Goal: Task Accomplishment & Management: Manage account settings

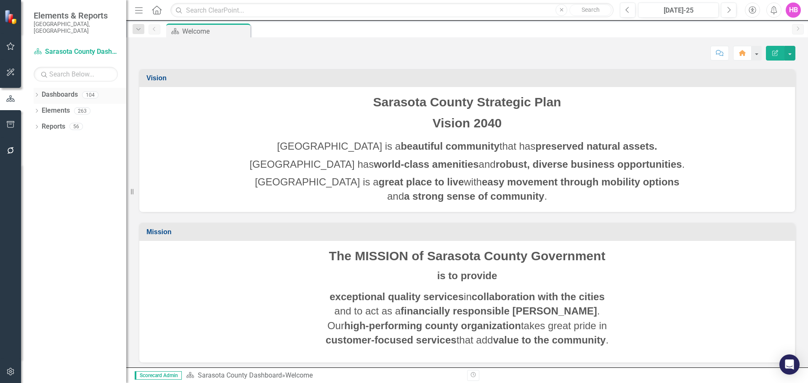
click at [35, 93] on icon "Dropdown" at bounding box center [37, 95] width 6 height 5
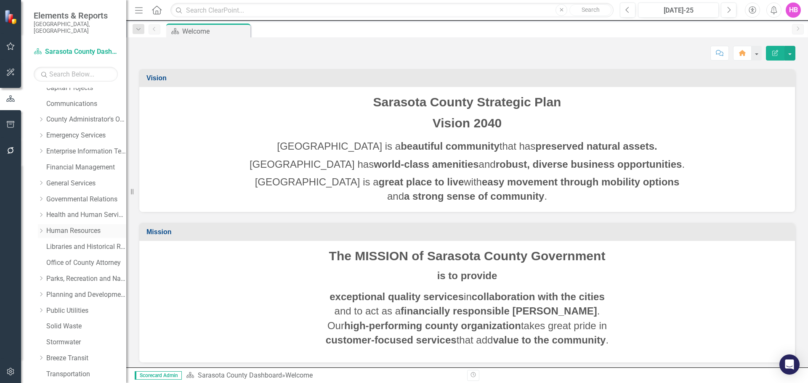
scroll to position [126, 0]
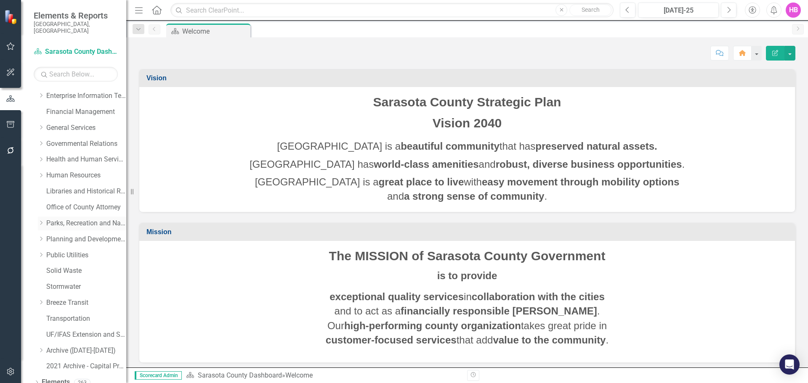
click at [63, 219] on link "Parks, Recreation and Natural Resources" at bounding box center [86, 224] width 80 height 10
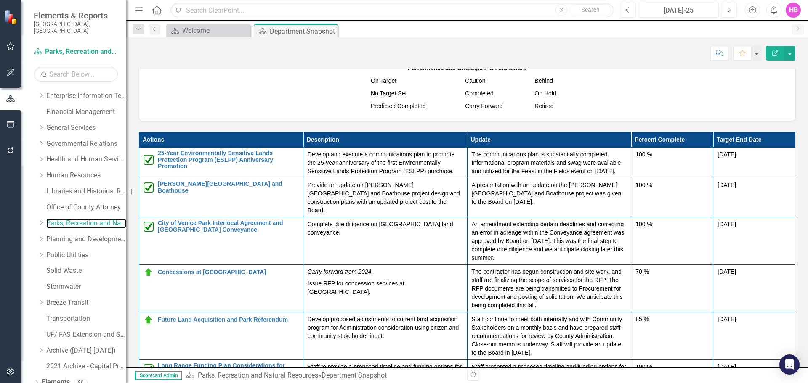
scroll to position [1262, 0]
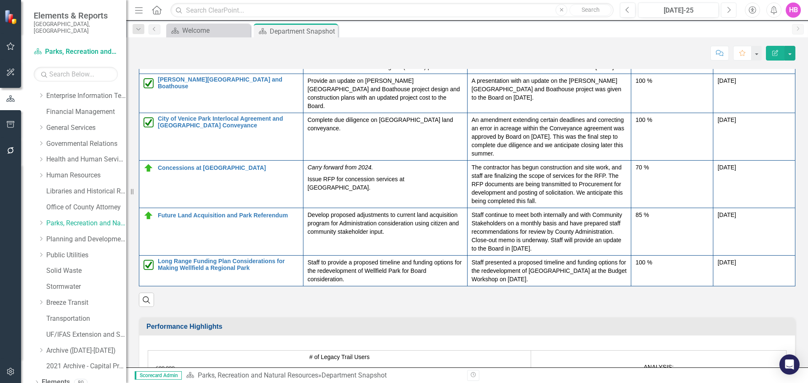
click at [730, 9] on icon "Next" at bounding box center [728, 10] width 5 height 8
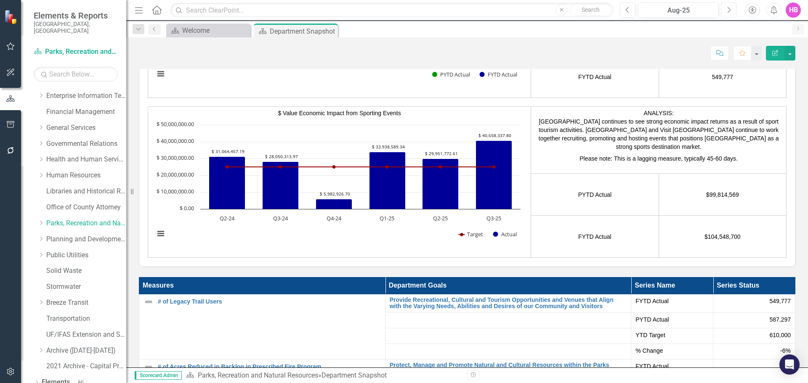
scroll to position [1598, 0]
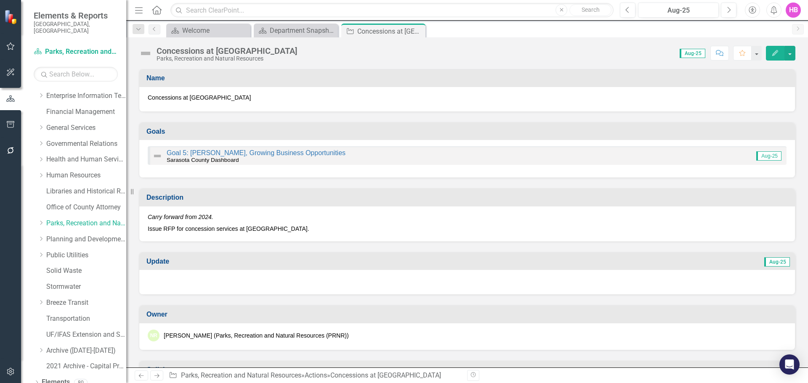
click at [771, 50] on icon "Edit" at bounding box center [775, 53] width 8 height 6
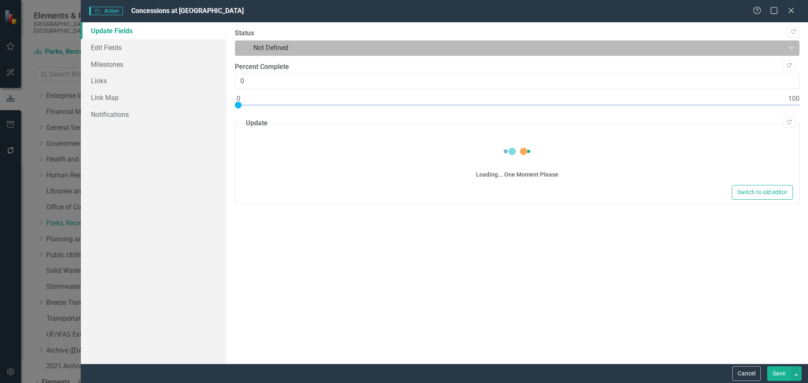
click at [263, 48] on div at bounding box center [510, 47] width 539 height 11
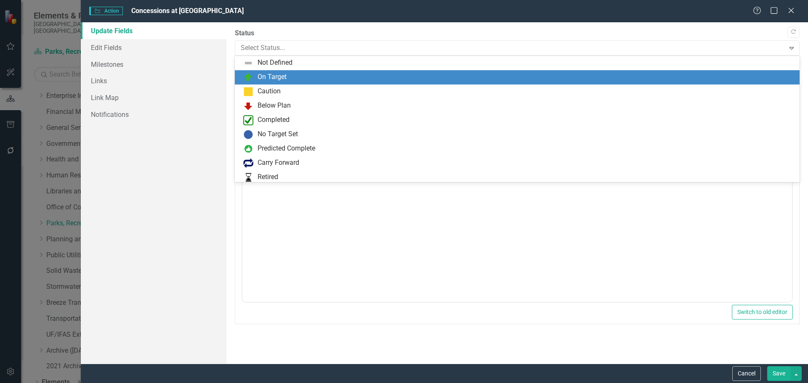
click at [268, 73] on div "On Target" at bounding box center [271, 77] width 29 height 10
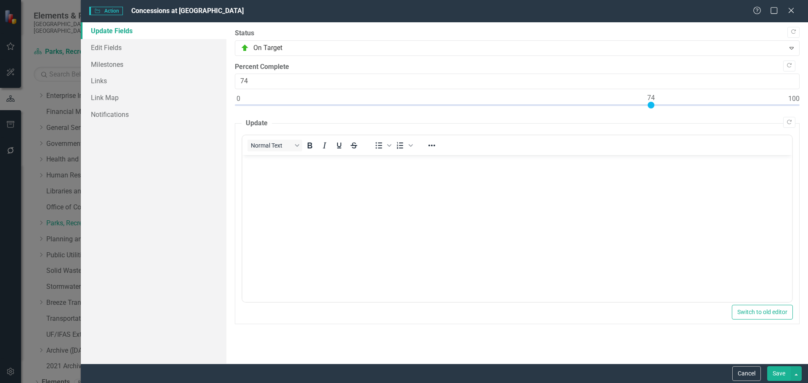
type input "75"
drag, startPoint x: 239, startPoint y: 104, endPoint x: 659, endPoint y: 121, distance: 420.1
click at [659, 121] on div "Copy Forward Status On Target Expand Copy Forward Percent Complete 75 Copy Forw…" at bounding box center [517, 177] width 564 height 296
click at [378, 225] on body "Rich Text Area. Press ALT-0 for help." at bounding box center [516, 218] width 549 height 126
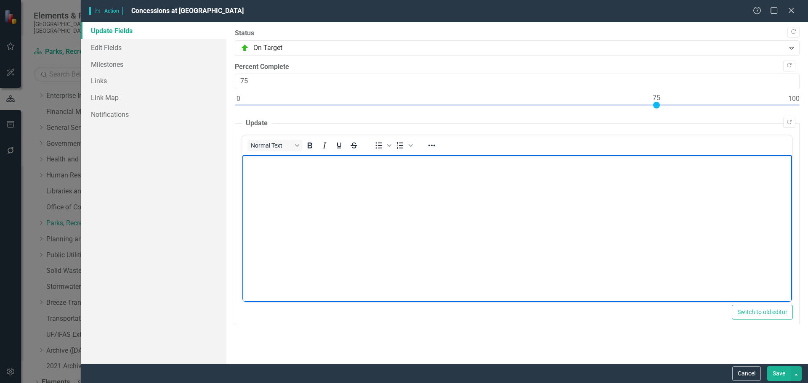
click at [437, 221] on body "Rich Text Area. Press ALT-0 for help." at bounding box center [516, 218] width 549 height 126
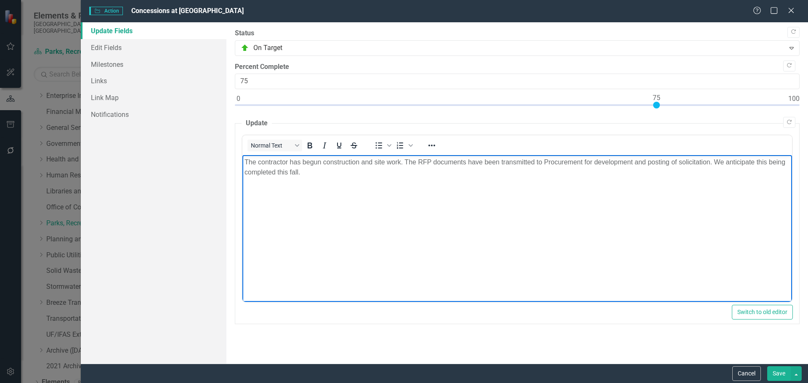
drag, startPoint x: 328, startPoint y: 169, endPoint x: 399, endPoint y: 165, distance: 70.3
click at [329, 169] on p "The contractor has begun construction and site work. The RFP documents have bee…" at bounding box center [516, 167] width 545 height 20
click at [426, 166] on p "The contractor has begun construction and site work. The RFP documents have bee…" at bounding box center [516, 167] width 545 height 20
click at [501, 163] on p "The contractor has begun construction and site work. The RFP documents have bee…" at bounding box center [516, 167] width 545 height 20
click at [570, 168] on p "The contractor has begun construction and site work. The RFP documents have bee…" at bounding box center [516, 167] width 545 height 20
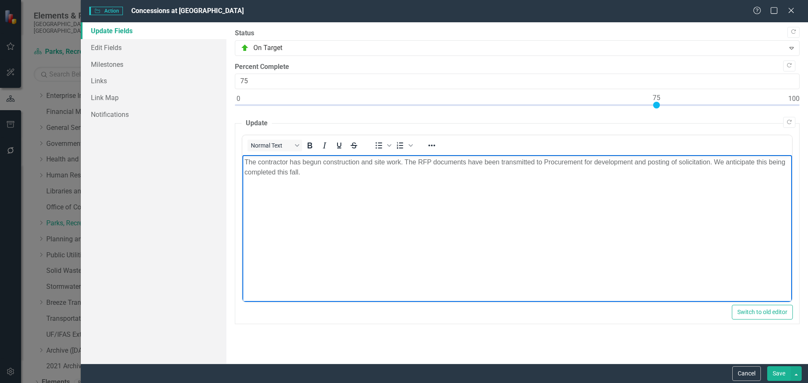
click at [697, 185] on body "The contractor has begun construction and site work. The RFP documents have bee…" at bounding box center [516, 218] width 549 height 126
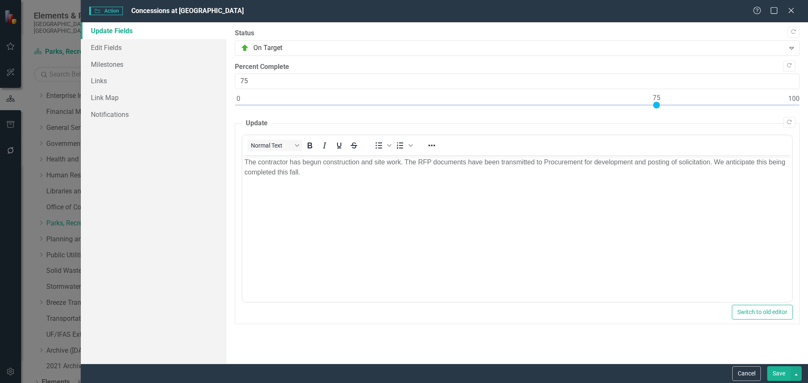
click at [776, 372] on button "Save" at bounding box center [779, 373] width 24 height 15
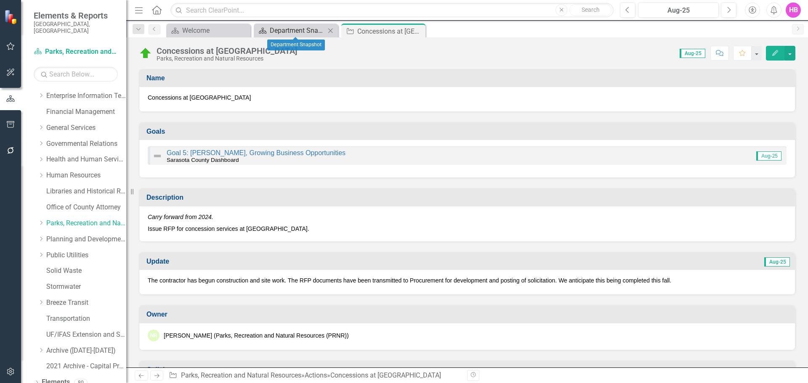
click at [276, 32] on div "Department Snapshot" at bounding box center [298, 30] width 56 height 11
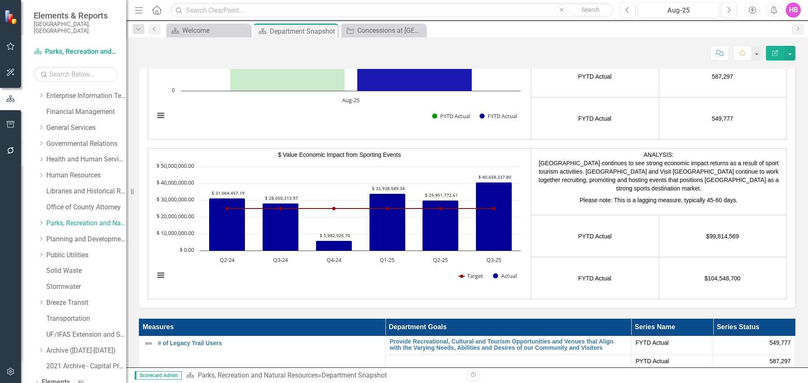
scroll to position [1598, 0]
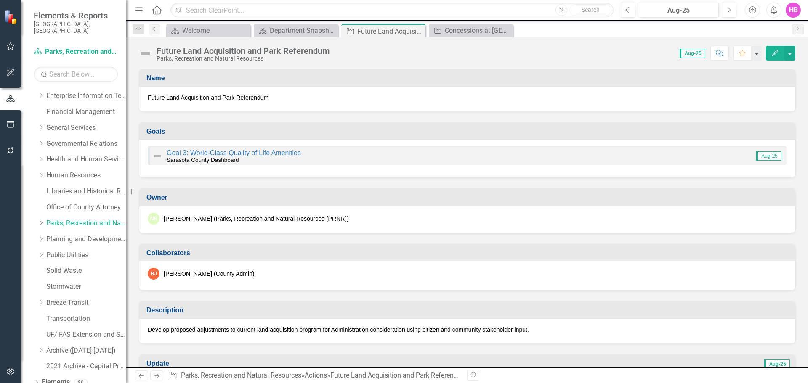
click at [768, 58] on button "Edit" at bounding box center [774, 53] width 19 height 15
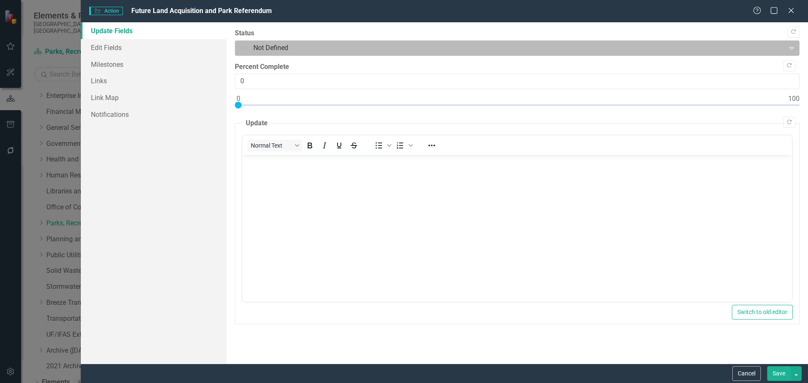
click at [278, 51] on div at bounding box center [510, 47] width 539 height 11
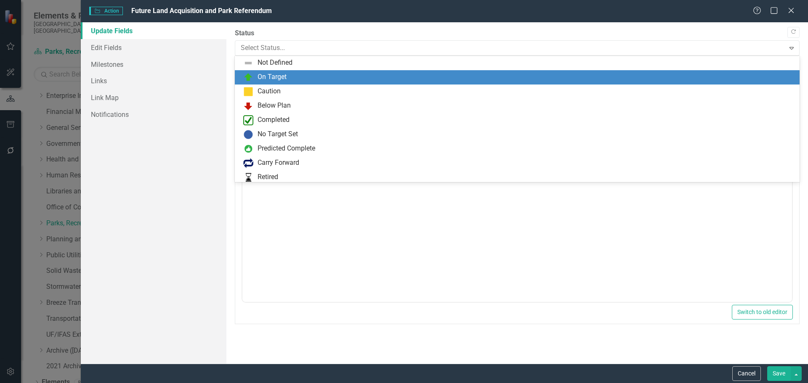
click at [274, 81] on div "On Target" at bounding box center [271, 77] width 29 height 10
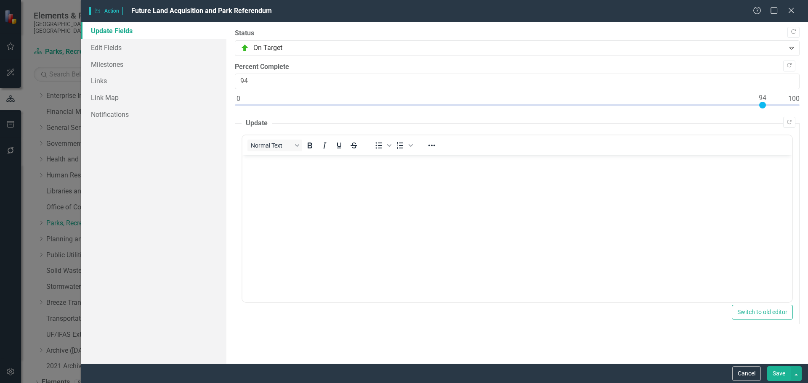
type input "95"
drag, startPoint x: 237, startPoint y: 107, endPoint x: 766, endPoint y: 120, distance: 529.2
click at [766, 120] on div "Copy Forward Status On Target Expand Copy Forward Percent Complete 95 Copy Forw…" at bounding box center [517, 177] width 564 height 296
click at [564, 242] on body "Rich Text Area. Press ALT-0 for help." at bounding box center [516, 218] width 549 height 126
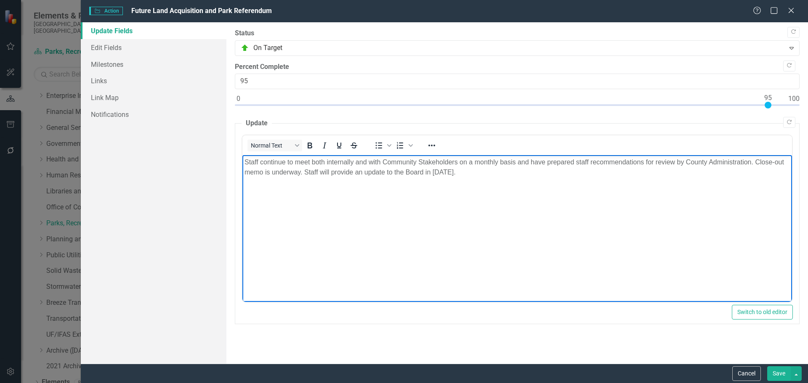
click at [305, 172] on p "Staff continue to meet both internally and with Community Stakeholders on a mon…" at bounding box center [516, 167] width 545 height 20
click at [362, 173] on p "Staff continue to meet both internally and with Community Stakeholders on a mon…" at bounding box center [516, 167] width 545 height 20
click at [434, 171] on p "Staff continue to meet both internally and with Community Stakeholders on a mon…" at bounding box center [516, 167] width 545 height 20
click at [525, 191] on body "Staff continue to meet both internally and with Community Stakeholders on a mon…" at bounding box center [516, 218] width 549 height 126
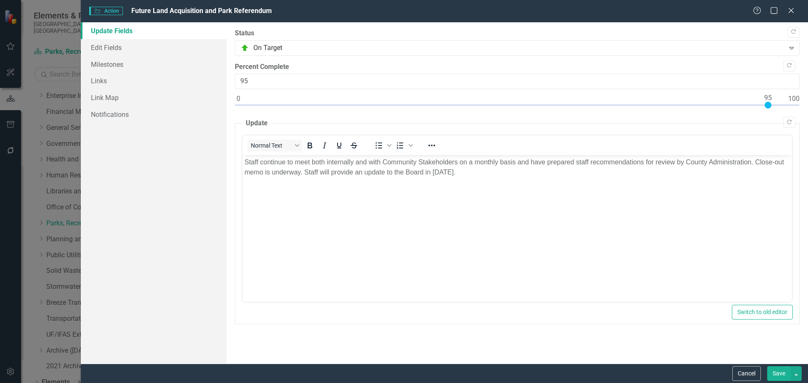
click at [777, 375] on button "Save" at bounding box center [779, 373] width 24 height 15
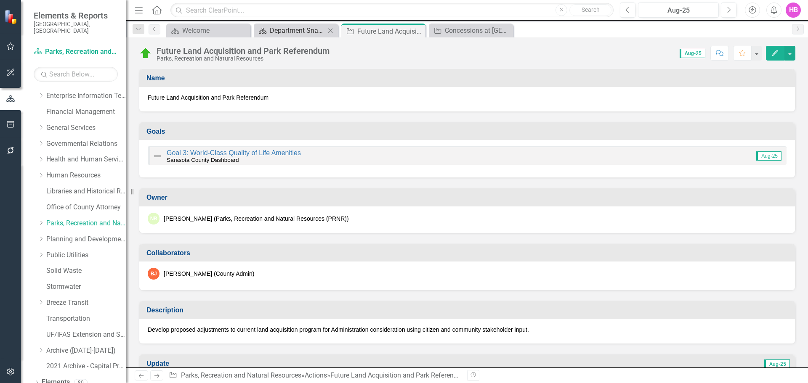
click at [305, 32] on div "Department Snapshot" at bounding box center [298, 30] width 56 height 11
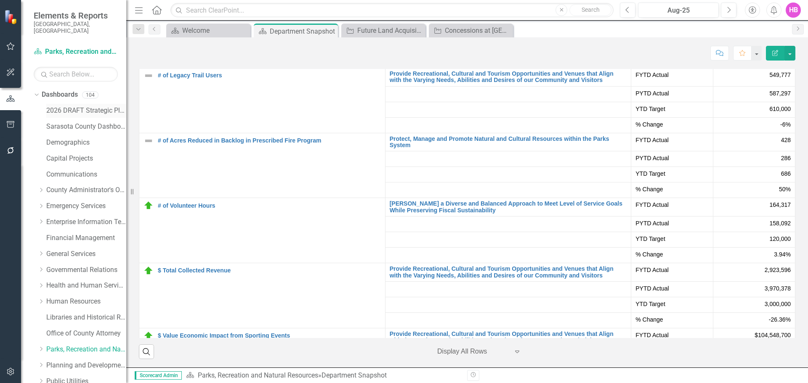
click at [60, 106] on link "2026 DRAFT Strategic Plan" at bounding box center [86, 111] width 80 height 10
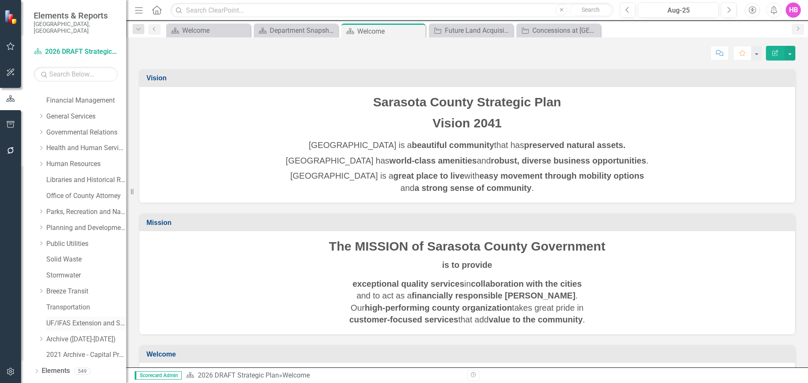
scroll to position [144, 0]
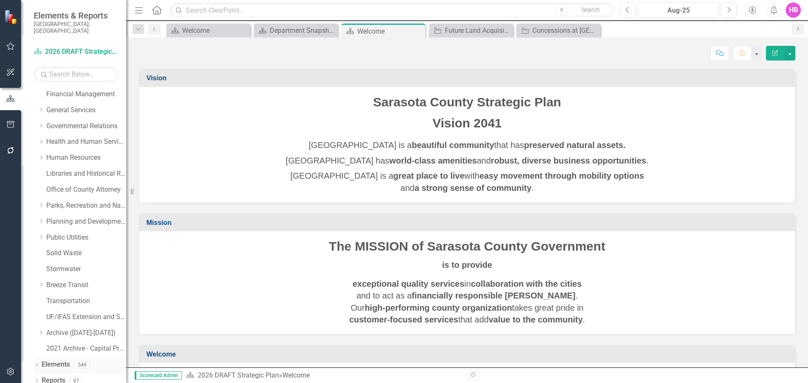
click at [37, 358] on div "Dropdown Elements 549" at bounding box center [80, 366] width 93 height 16
click at [36, 363] on icon "Dropdown" at bounding box center [37, 365] width 6 height 5
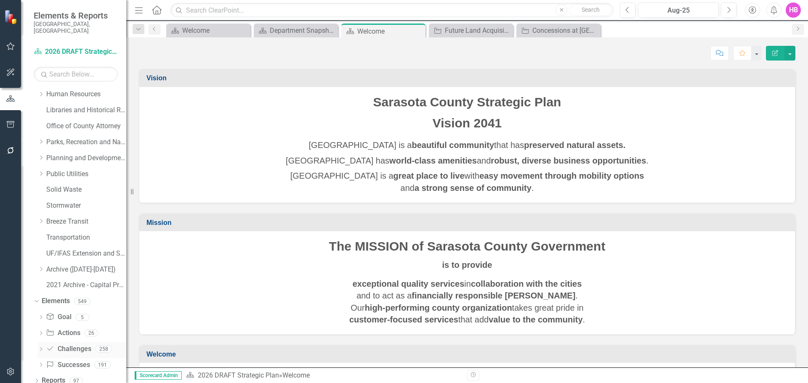
click at [74, 344] on link "Challenge Challenges" at bounding box center [68, 349] width 45 height 10
